Goal: Obtain resource: Download file/media

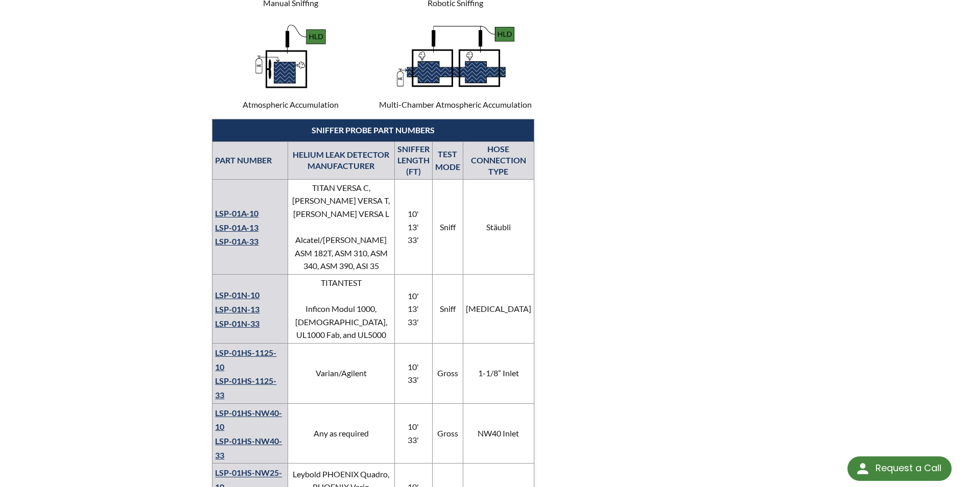
scroll to position [664, 0]
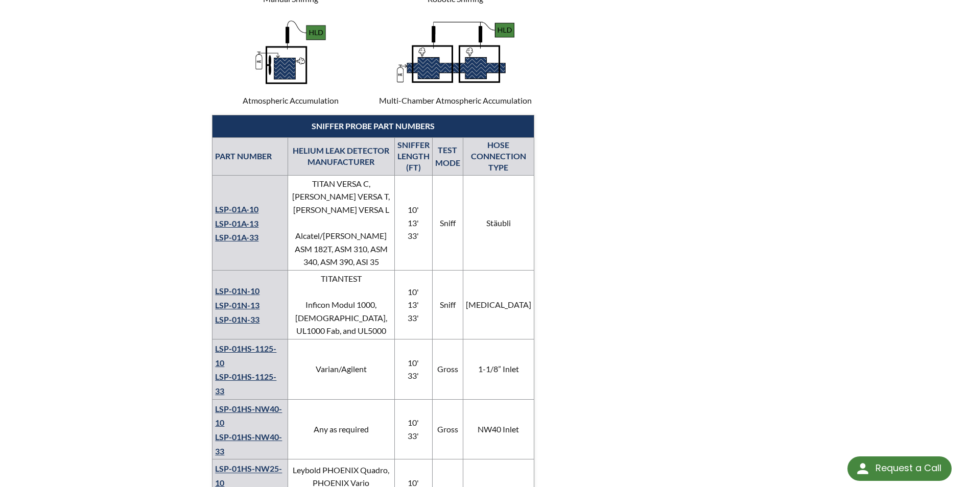
click at [277, 96] on p "Atmospheric Accumulation" at bounding box center [290, 60] width 157 height 93
copy p "e"
click at [285, 59] on img at bounding box center [290, 52] width 77 height 77
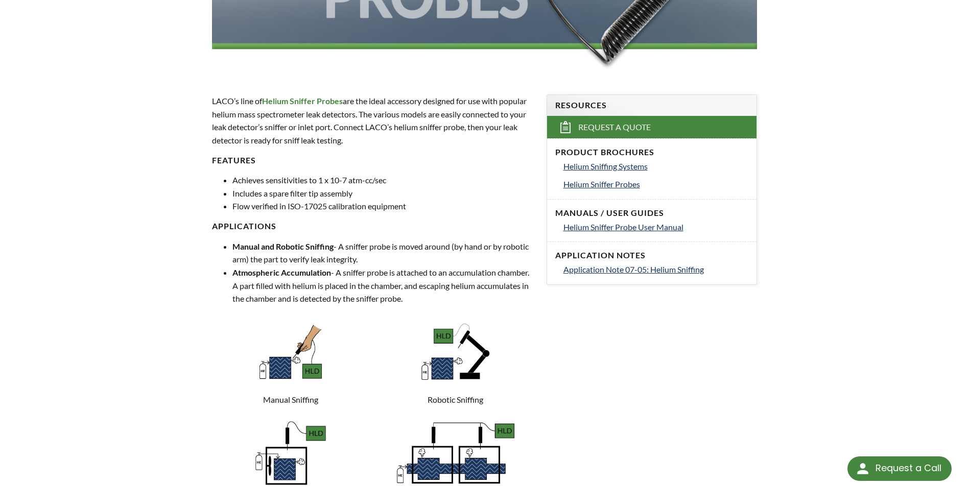
scroll to position [255, 0]
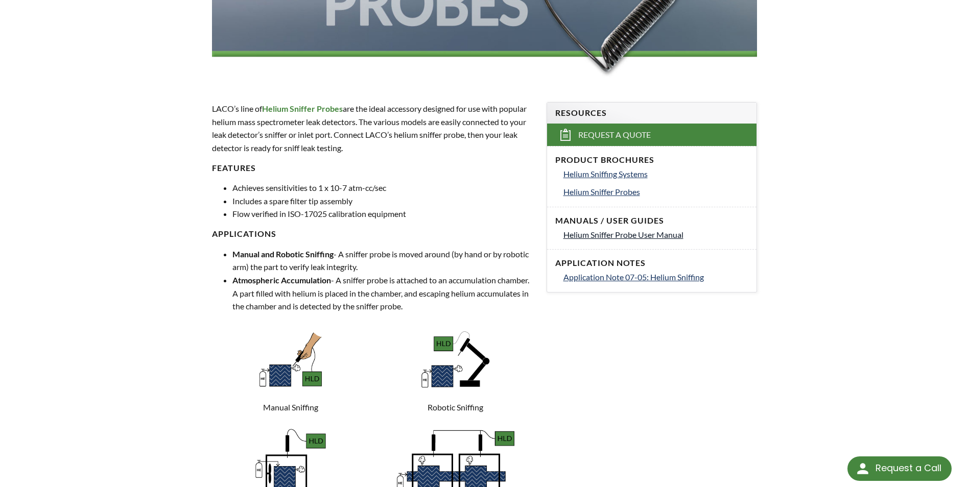
click at [649, 237] on span "Helium Sniffer Probe User Manual" at bounding box center [624, 235] width 120 height 10
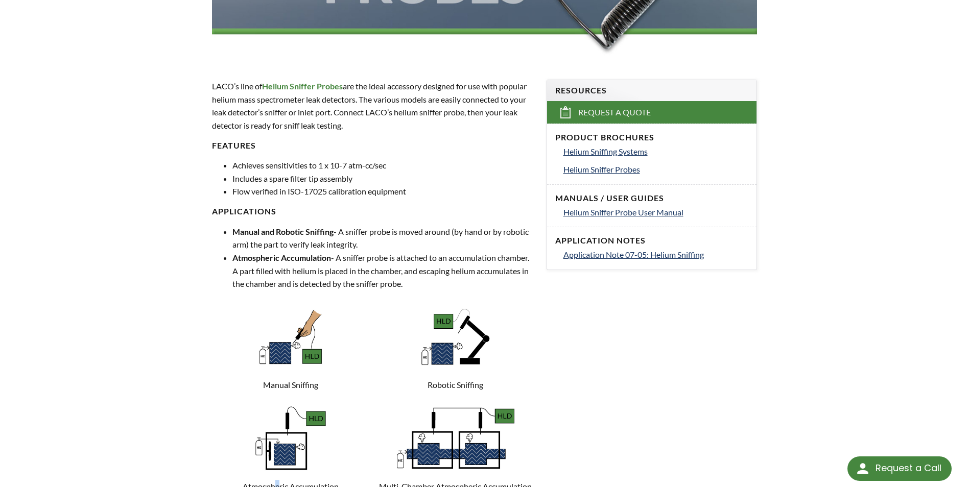
scroll to position [460, 0]
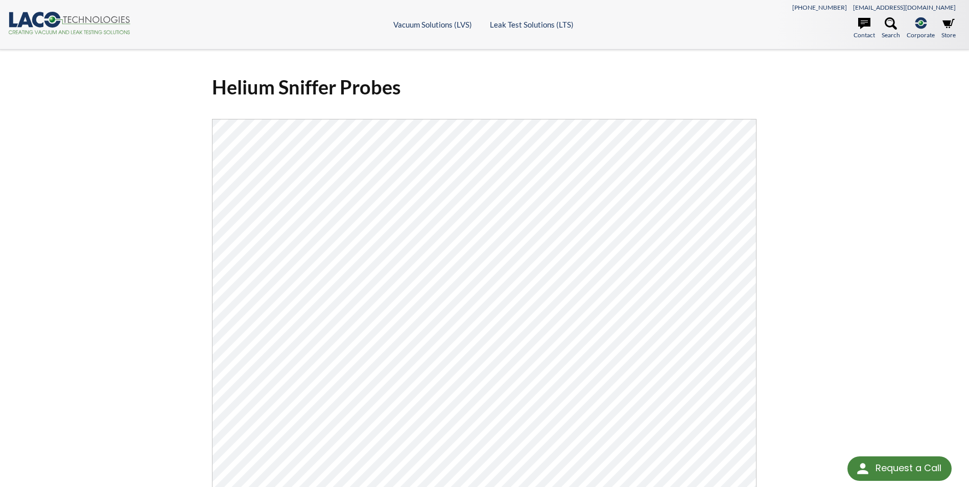
select select "Language Translate Widget"
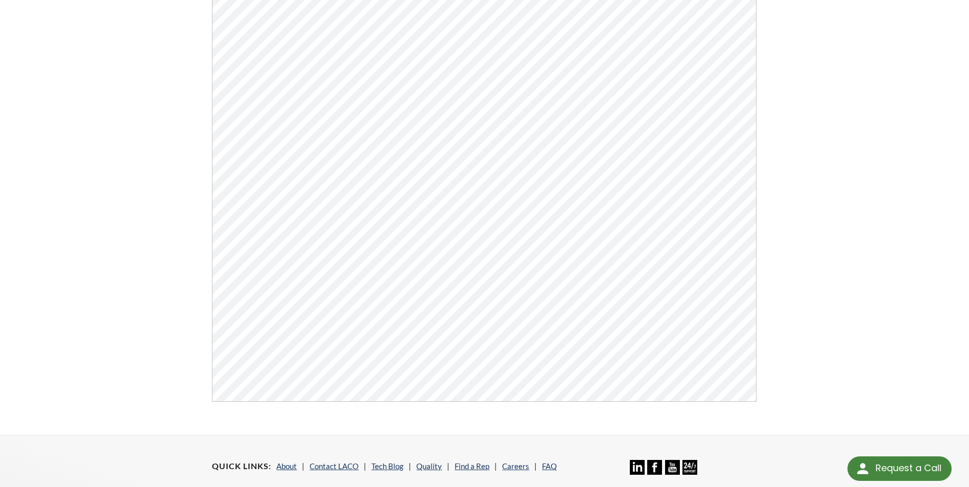
scroll to position [255, 0]
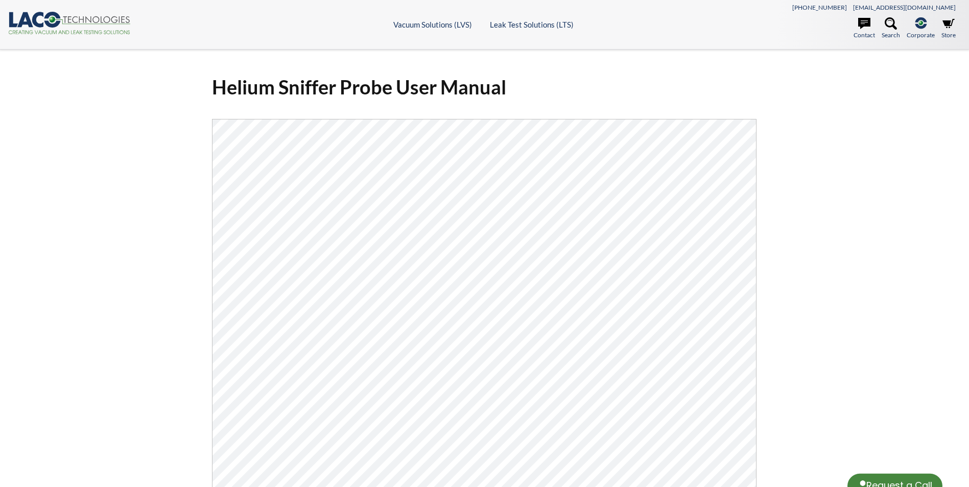
select select "Language Translate Widget"
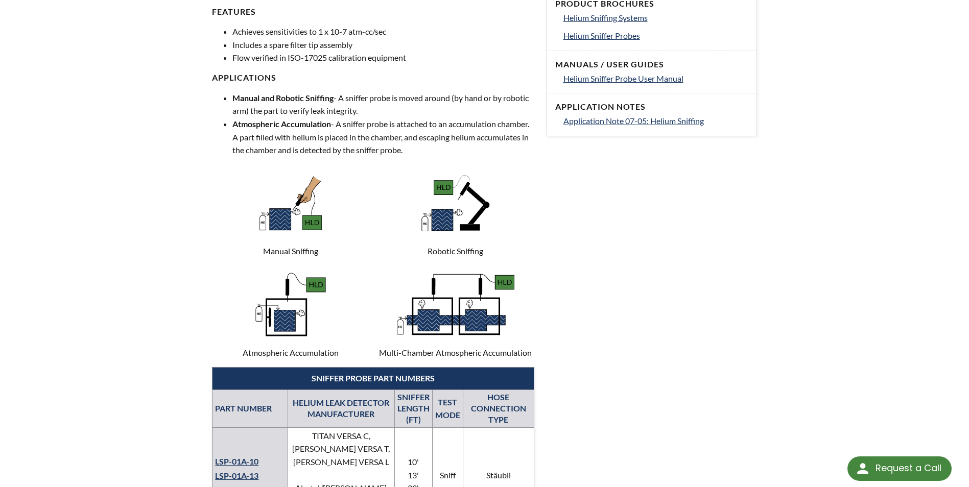
scroll to position [409, 0]
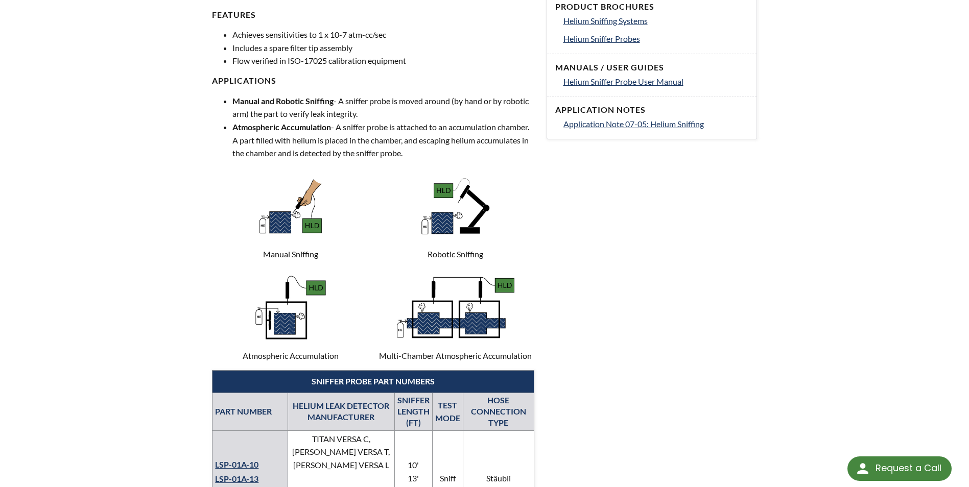
click at [306, 235] on img at bounding box center [290, 206] width 77 height 77
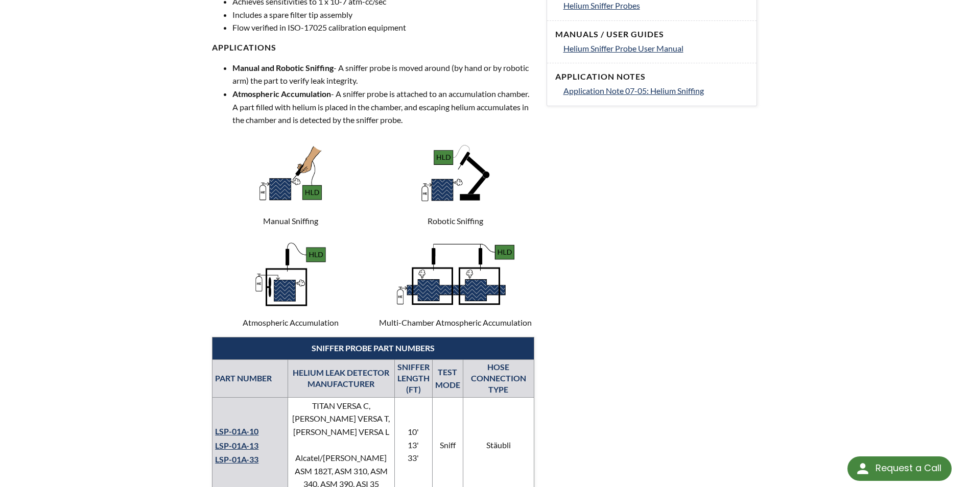
scroll to position [460, 0]
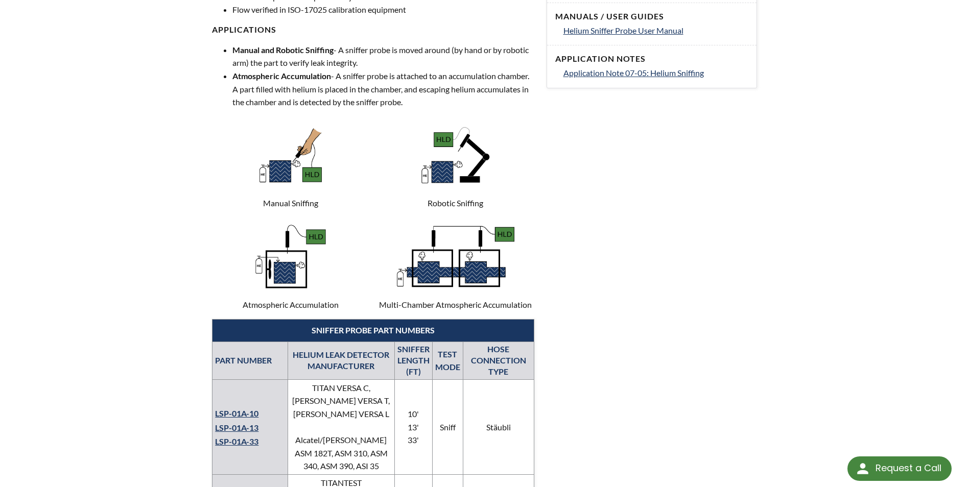
drag, startPoint x: 660, startPoint y: 293, endPoint x: 653, endPoint y: 296, distance: 7.8
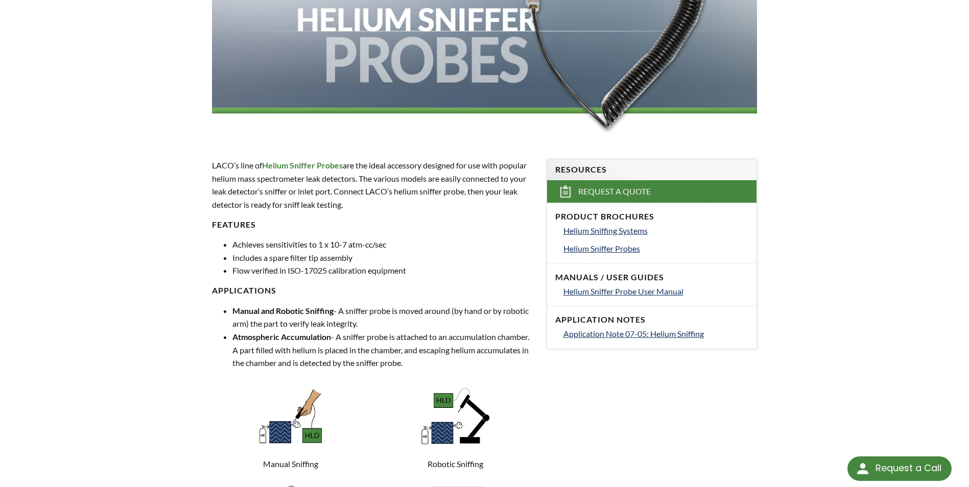
scroll to position [307, 0]
